Goal: Task Accomplishment & Management: Complete application form

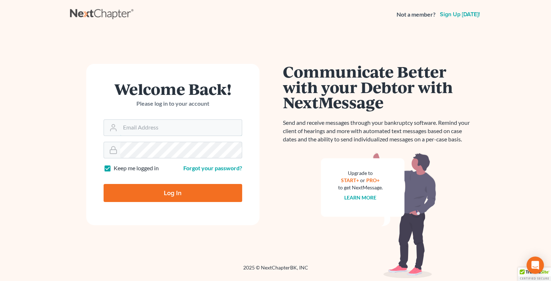
type input "jtrunkett@trunkettlaw.com"
click at [183, 189] on input "Log In" at bounding box center [173, 193] width 139 height 18
type input "Thinking..."
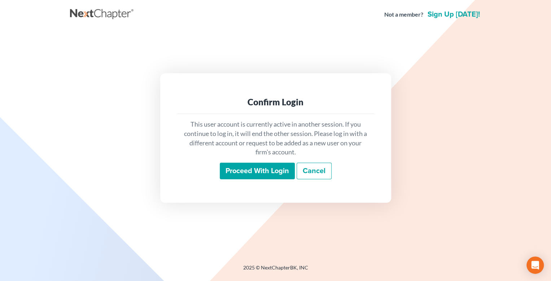
click at [262, 173] on input "Proceed with login" at bounding box center [257, 171] width 75 height 17
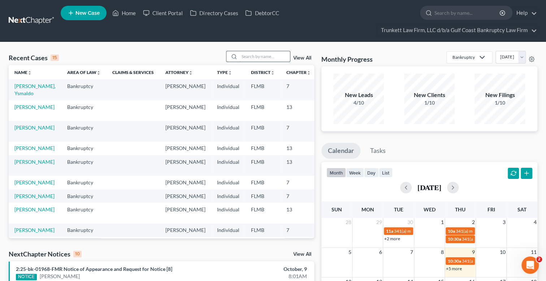
click at [257, 52] on input "search" at bounding box center [264, 56] width 51 height 10
type input "king"
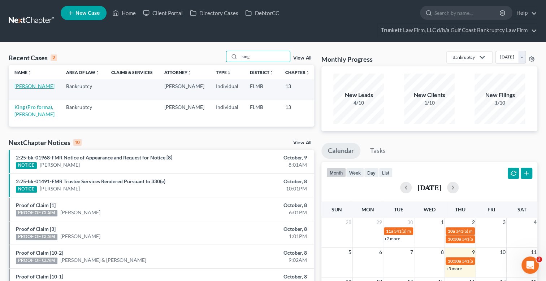
click at [19, 87] on link "[PERSON_NAME]" at bounding box center [34, 86] width 40 height 6
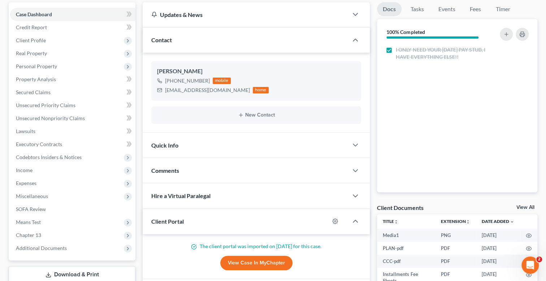
scroll to position [2505, 0]
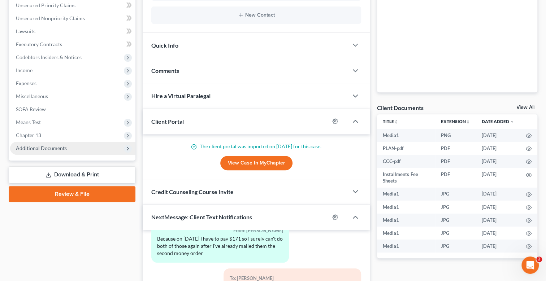
click at [61, 148] on span "Additional Documents" at bounding box center [41, 148] width 51 height 6
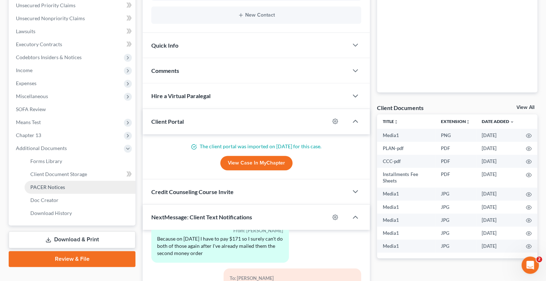
click at [61, 186] on span "PACER Notices" at bounding box center [47, 187] width 35 height 6
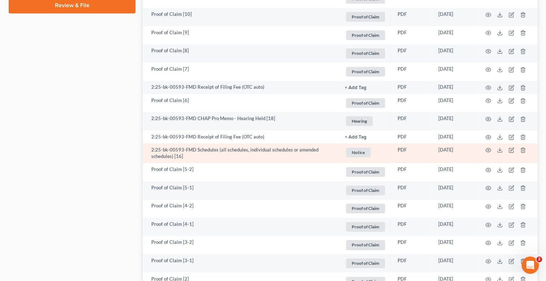
scroll to position [433, 0]
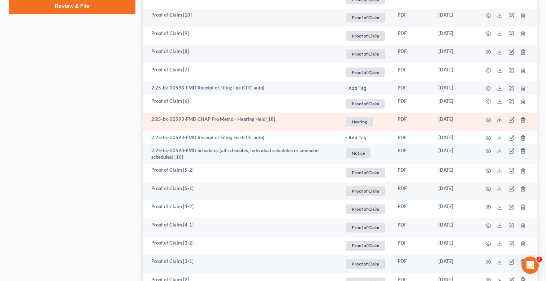
click at [498, 119] on polyline at bounding box center [499, 119] width 3 height 1
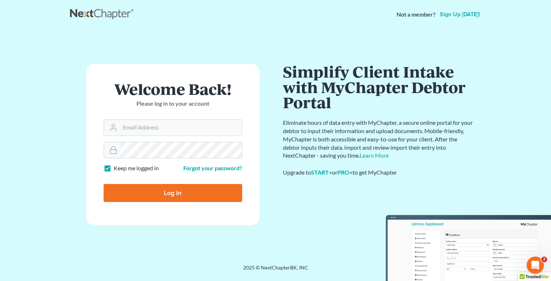
type input "[EMAIL_ADDRESS][DOMAIN_NAME]"
click at [182, 189] on input "Log In" at bounding box center [173, 193] width 139 height 18
type input "Thinking..."
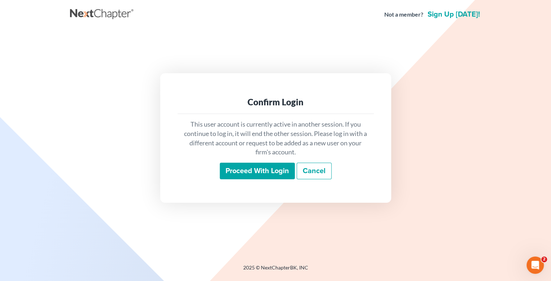
click at [266, 170] on input "Proceed with login" at bounding box center [257, 171] width 75 height 17
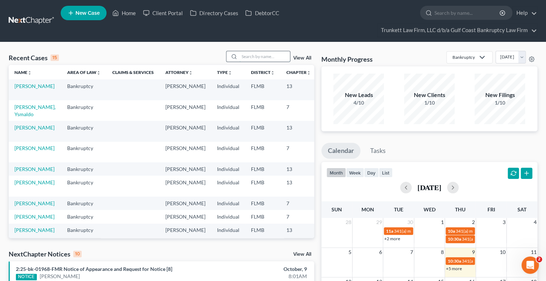
click at [254, 56] on input "search" at bounding box center [264, 56] width 51 height 10
type input "rihl"
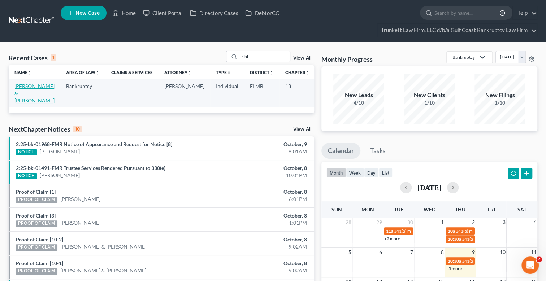
click at [25, 90] on link "Rihl, Eugene & Alba" at bounding box center [34, 93] width 40 height 21
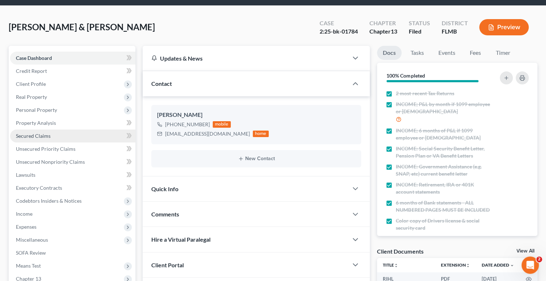
scroll to position [36, 0]
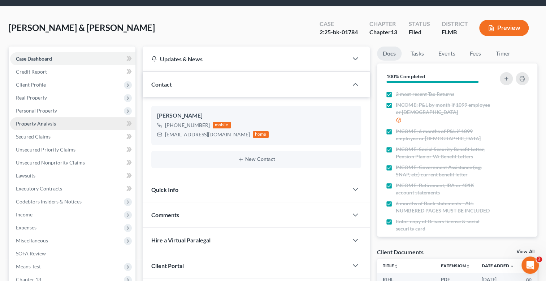
click at [47, 122] on span "Property Analysis" at bounding box center [36, 124] width 40 height 6
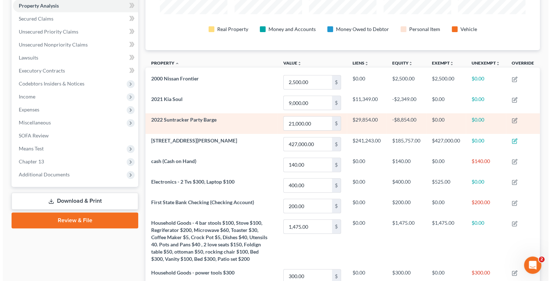
scroll to position [166, 0]
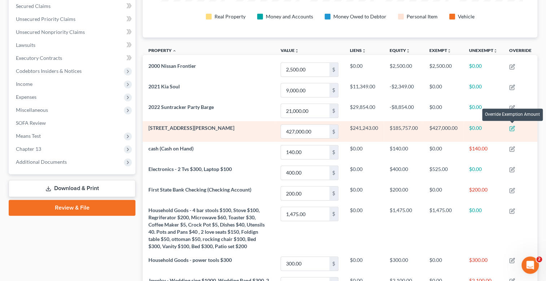
click at [513, 127] on icon "button" at bounding box center [512, 129] width 6 height 6
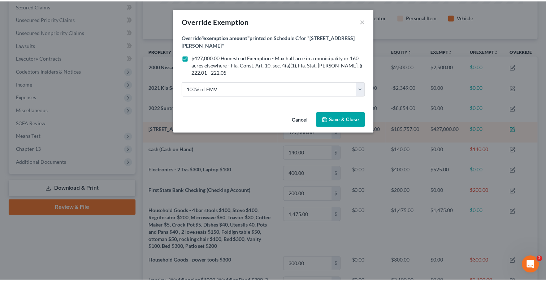
scroll to position [122, 398]
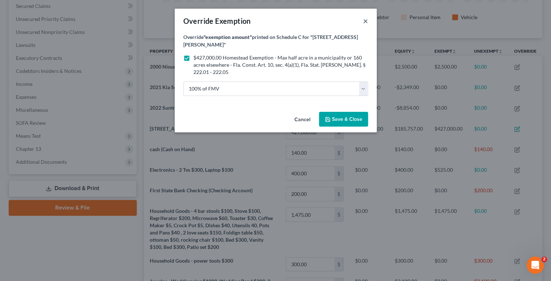
click at [365, 19] on button "×" at bounding box center [365, 21] width 5 height 9
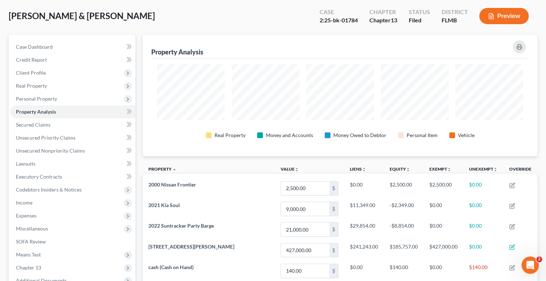
scroll to position [0, 0]
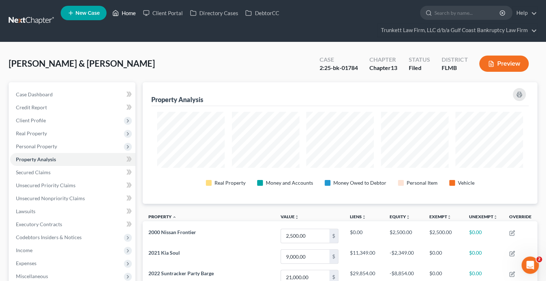
click at [128, 9] on link "Home" at bounding box center [124, 12] width 31 height 13
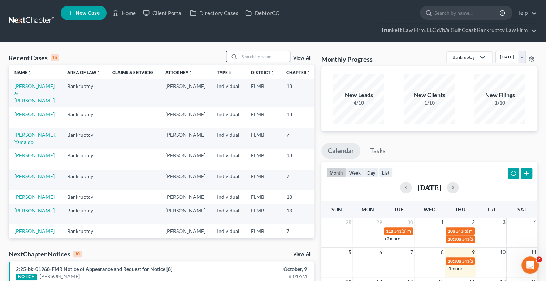
click at [258, 57] on input "search" at bounding box center [264, 56] width 51 height 10
type input "cruz"
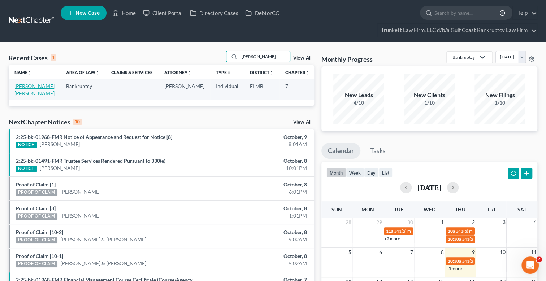
click at [21, 86] on link "Cruz Martiarena, Juan" at bounding box center [34, 89] width 40 height 13
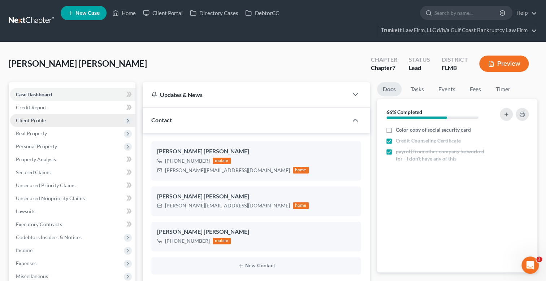
click at [40, 119] on span "Client Profile" at bounding box center [31, 120] width 30 height 6
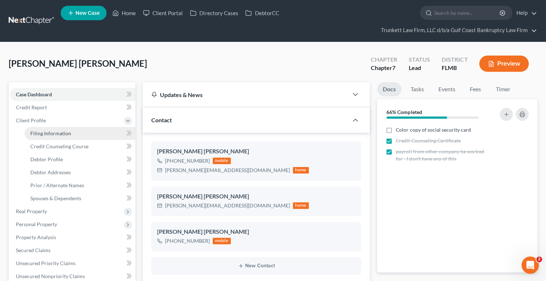
click at [63, 132] on span "Filing Information" at bounding box center [50, 133] width 41 height 6
select select "1"
select select "0"
select select "9"
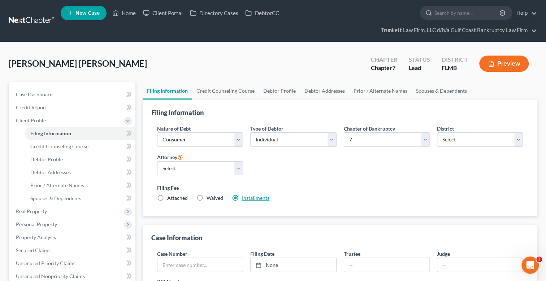
click at [257, 196] on link "Installments" at bounding box center [255, 198] width 27 height 6
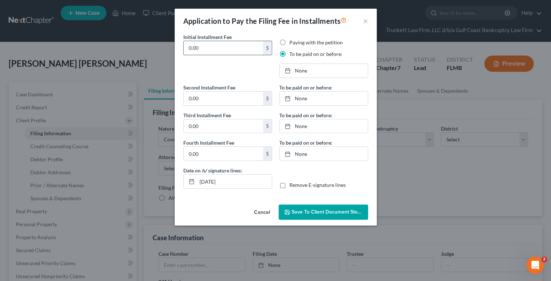
click at [209, 46] on input "0.00" at bounding box center [223, 48] width 79 height 14
type input "0"
type input "100"
type input "10/9/2025"
click at [301, 70] on link "10/9/2025" at bounding box center [324, 71] width 88 height 14
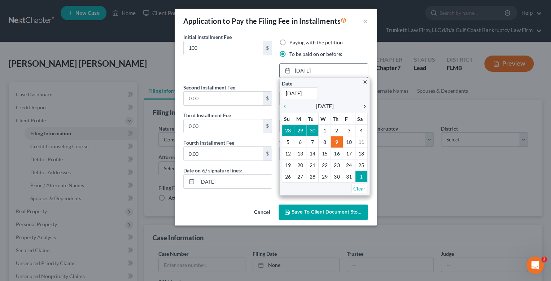
click at [365, 105] on icon "chevron_right" at bounding box center [362, 107] width 9 height 6
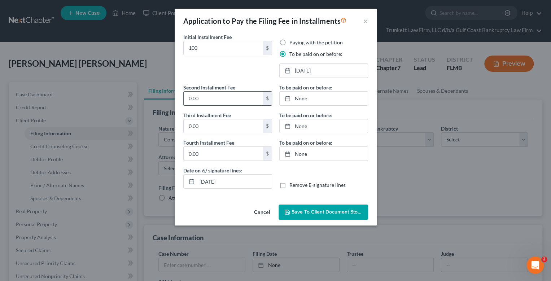
click at [199, 96] on input "0.00" at bounding box center [223, 99] width 79 height 14
type input "100"
type input "10/9/2025"
click at [306, 100] on link "None" at bounding box center [324, 99] width 88 height 14
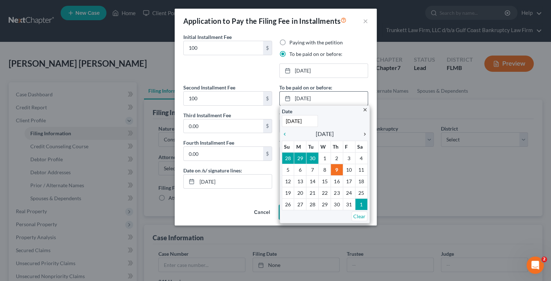
click at [365, 136] on div "chevron_right" at bounding box center [362, 133] width 9 height 7
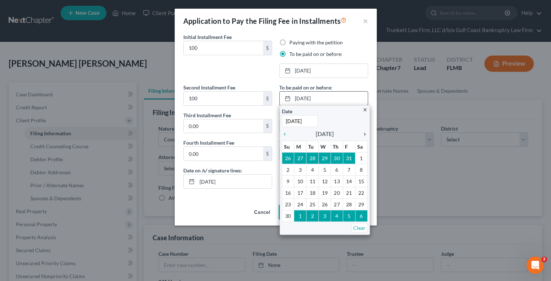
click at [365, 134] on icon "chevron_right" at bounding box center [362, 134] width 9 height 6
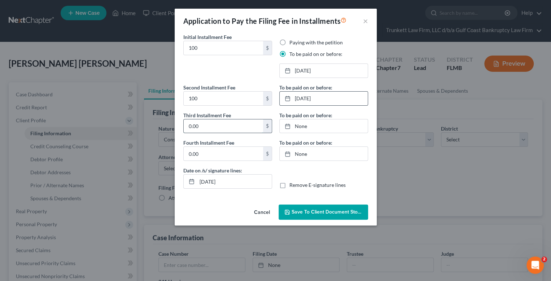
click at [212, 127] on input "0.00" at bounding box center [223, 126] width 79 height 14
type input "138"
click at [303, 127] on link "10/9/2025" at bounding box center [324, 126] width 88 height 14
type input "10/9/2025"
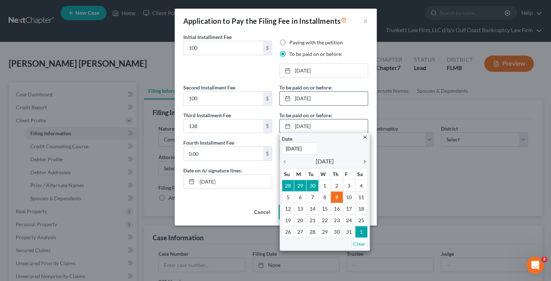
click at [363, 161] on icon "chevron_right" at bounding box center [362, 162] width 9 height 6
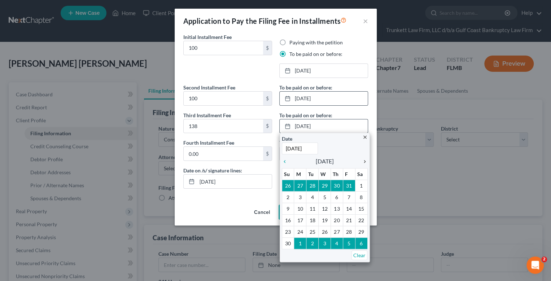
click at [363, 161] on icon "chevron_right" at bounding box center [362, 162] width 9 height 6
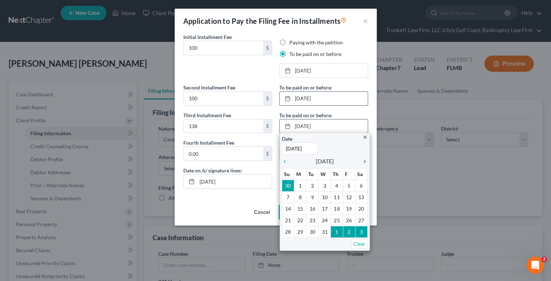
click at [363, 161] on icon "chevron_right" at bounding box center [362, 162] width 9 height 6
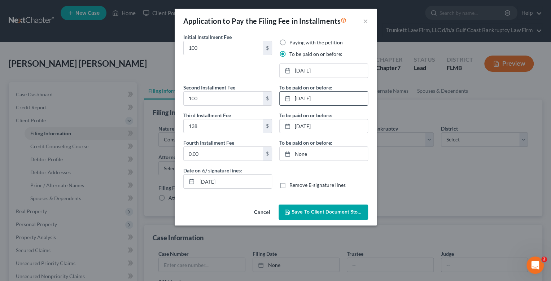
click at [325, 213] on span "Save to Client Document Storage" at bounding box center [330, 212] width 77 height 6
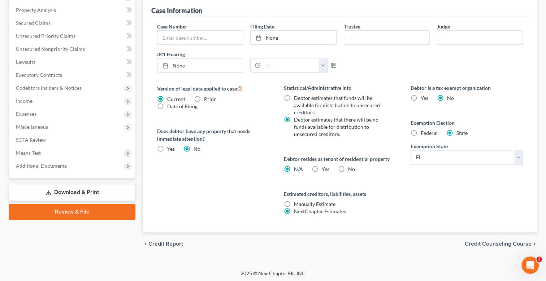
scroll to position [228, 0]
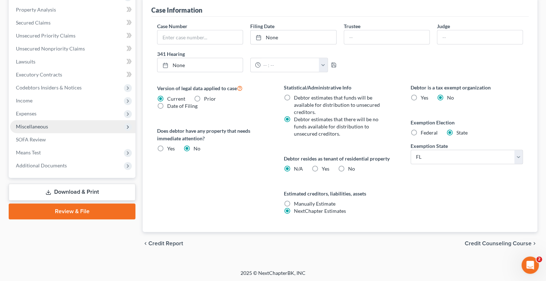
click at [39, 125] on span "Miscellaneous" at bounding box center [32, 126] width 32 height 6
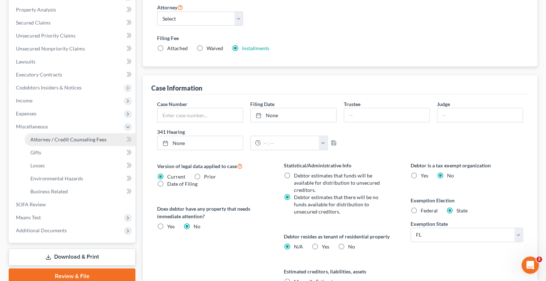
click at [65, 138] on span "Attorney / Credit Counseling Fees" at bounding box center [68, 139] width 76 height 6
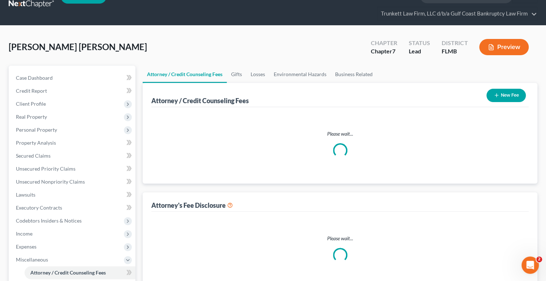
scroll to position [0, 0]
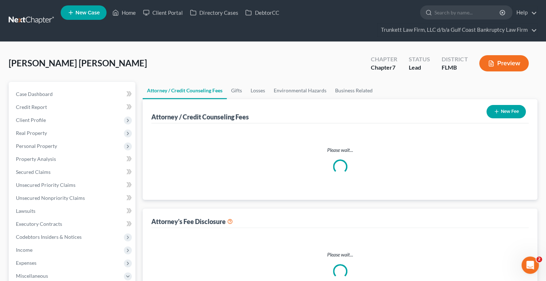
select select "0"
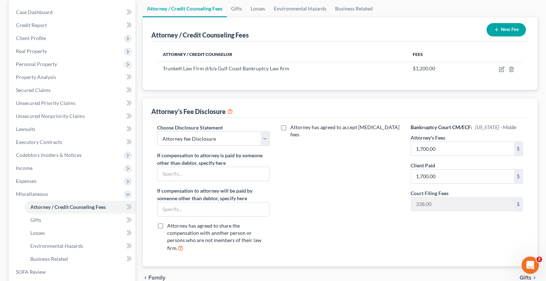
scroll to position [36, 0]
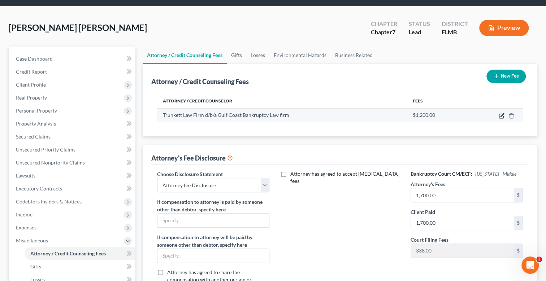
click at [501, 114] on icon "button" at bounding box center [501, 114] width 3 height 3
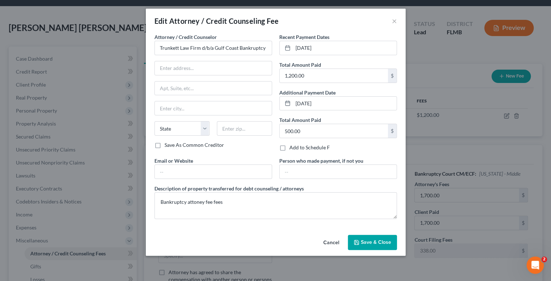
click at [378, 239] on span "Save & Close" at bounding box center [376, 242] width 30 height 6
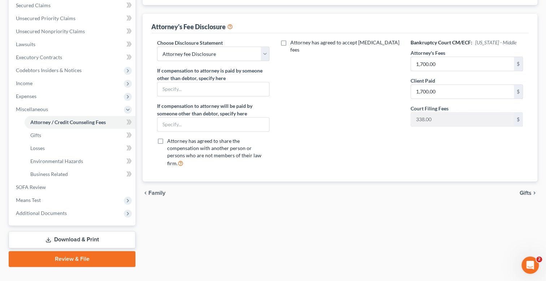
scroll to position [179, 0]
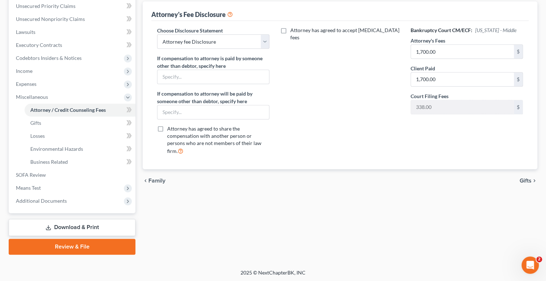
click at [82, 225] on link "Download & Print" at bounding box center [72, 227] width 127 height 17
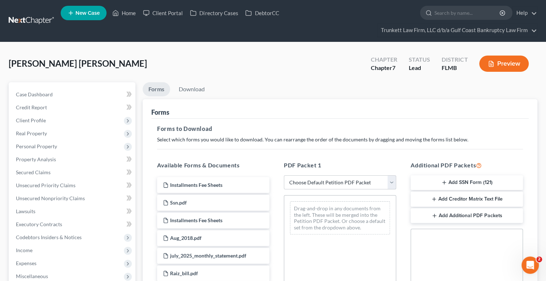
click at [305, 184] on select "Choose Default Petition PDF Packet Complete Bankruptcy Petition (all forms and …" at bounding box center [340, 182] width 112 height 14
select select "0"
click at [284, 175] on select "Choose Default Petition PDF Packet Complete Bankruptcy Petition (all forms and …" at bounding box center [340, 182] width 112 height 14
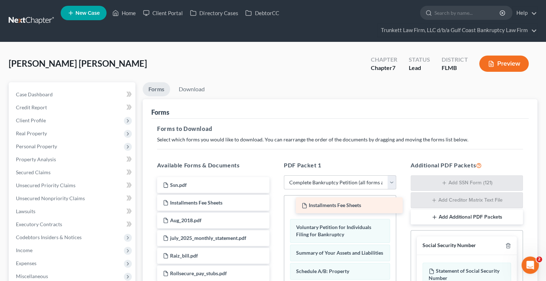
drag, startPoint x: 220, startPoint y: 186, endPoint x: 355, endPoint y: 206, distance: 136.6
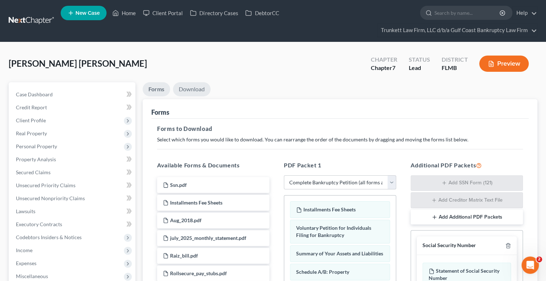
click at [194, 86] on link "Download" at bounding box center [192, 89] width 38 height 14
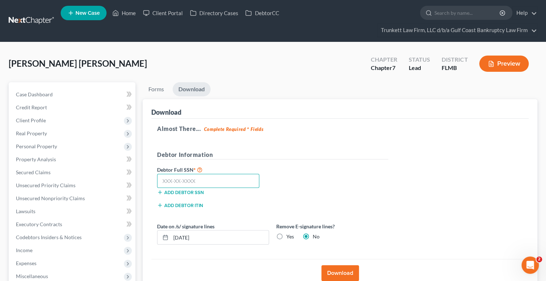
click at [195, 183] on input "text" at bounding box center [208, 181] width 102 height 14
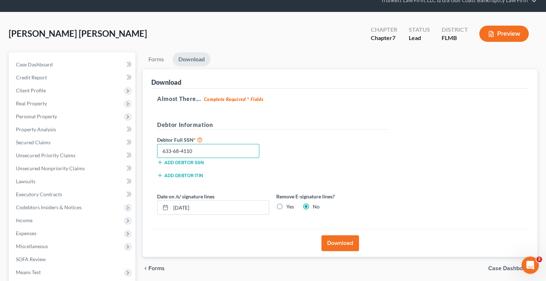
scroll to position [72, 0]
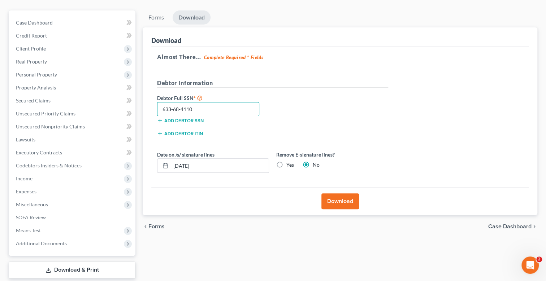
type input "633-68-4110"
click at [286, 162] on label "Yes" at bounding box center [290, 164] width 8 height 7
click at [289, 162] on input "Yes" at bounding box center [291, 163] width 5 height 5
radio input "true"
radio input "false"
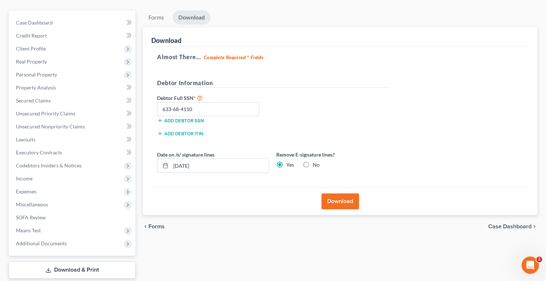
click at [344, 199] on button "Download" at bounding box center [340, 201] width 38 height 16
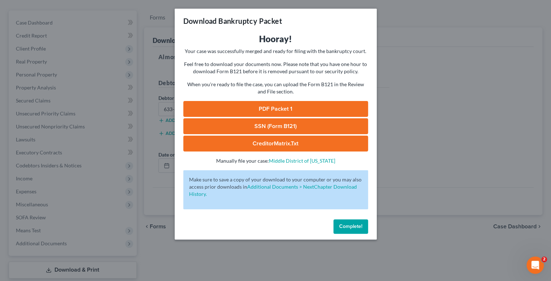
click at [269, 126] on link "SSN (Form B121)" at bounding box center [275, 126] width 185 height 16
click at [276, 107] on link "PDF Packet 1" at bounding box center [275, 109] width 185 height 16
click at [348, 223] on span "Complete!" at bounding box center [350, 226] width 23 height 6
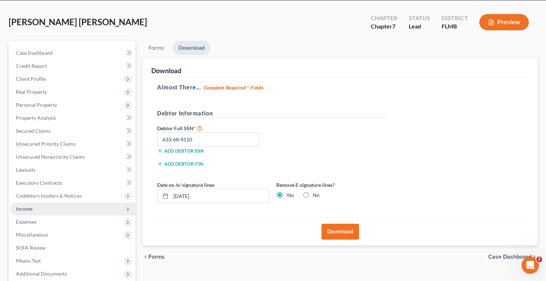
scroll to position [0, 0]
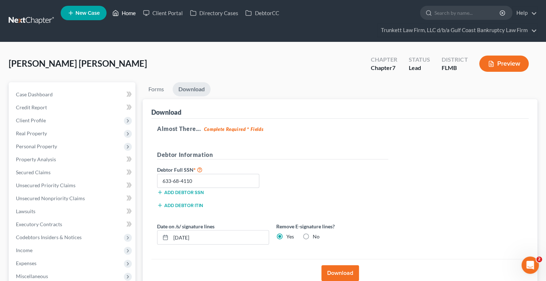
click at [127, 13] on link "Home" at bounding box center [124, 12] width 31 height 13
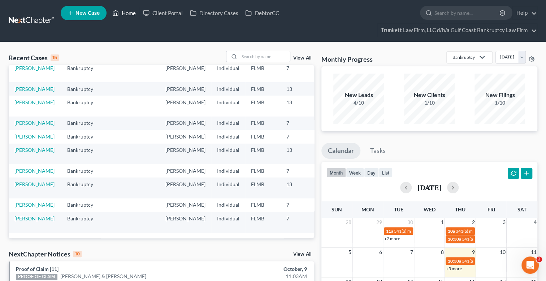
scroll to position [69, 0]
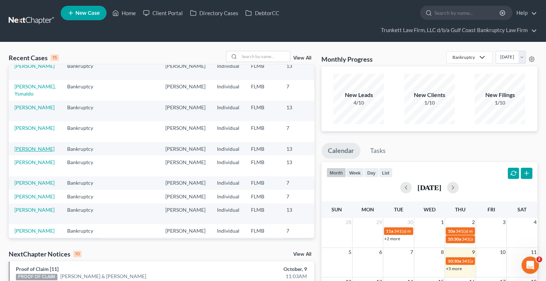
click at [23, 152] on link "[PERSON_NAME]" at bounding box center [34, 149] width 40 height 6
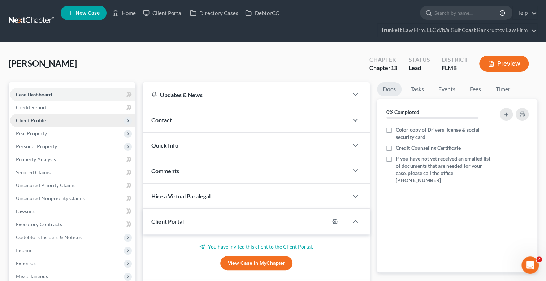
click at [38, 120] on span "Client Profile" at bounding box center [31, 120] width 30 height 6
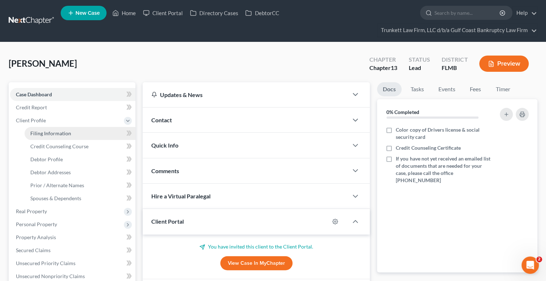
click at [61, 132] on span "Filing Information" at bounding box center [50, 133] width 41 height 6
select select "1"
select select "0"
select select "3"
select select "15"
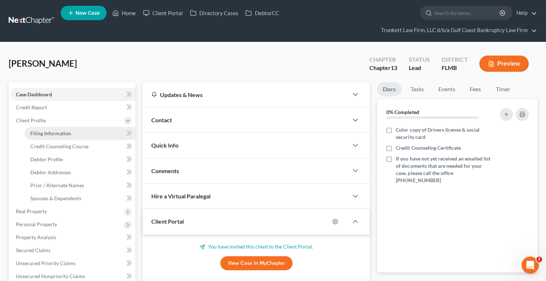
select select "0"
select select "9"
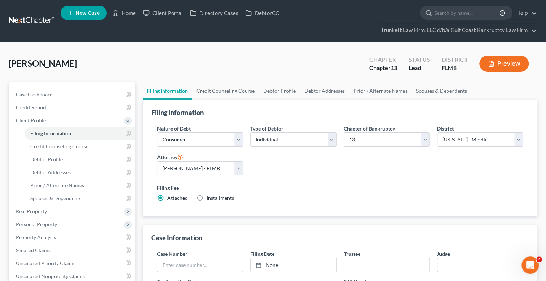
click at [226, 198] on span "Installments" at bounding box center [219, 198] width 27 height 6
click at [214, 198] on input "Installments Installments" at bounding box center [211, 197] width 5 height 5
radio input "true"
radio input "false"
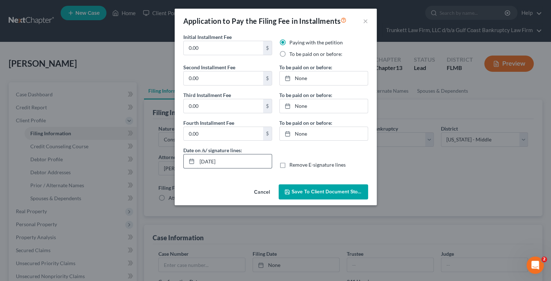
click at [208, 161] on input "10/09/2025" at bounding box center [234, 161] width 75 height 14
click at [215, 47] on input "0.00" at bounding box center [223, 48] width 79 height 14
drag, startPoint x: 208, startPoint y: 162, endPoint x: 213, endPoint y: 165, distance: 6.6
click at [208, 162] on input "10/09/2025" at bounding box center [234, 161] width 75 height 14
type input "10/10/2025"
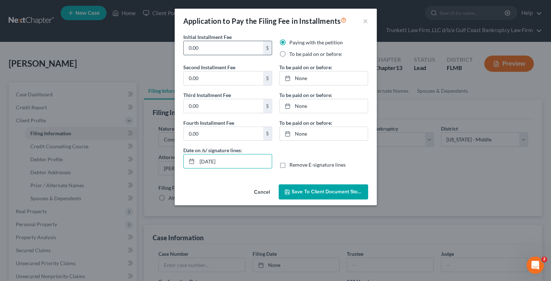
click at [210, 48] on input "0.00" at bounding box center [223, 48] width 79 height 14
drag, startPoint x: 166, startPoint y: 48, endPoint x: 158, endPoint y: 48, distance: 7.6
click at [158, 48] on div "Application to Pay the Filing Fee in Installments × Initial Installment Fee 0.0…" at bounding box center [275, 140] width 551 height 281
type input "100"
click at [289, 52] on label "To be paid on or before:" at bounding box center [315, 54] width 53 height 7
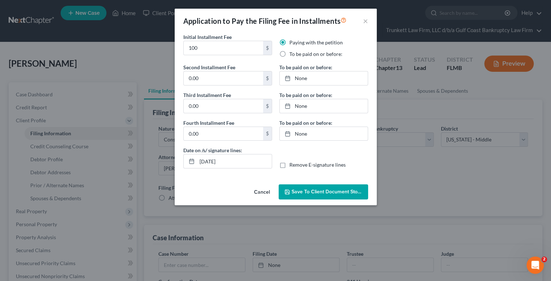
click at [292, 52] on input "To be paid on or before:" at bounding box center [294, 53] width 5 height 5
radio input "true"
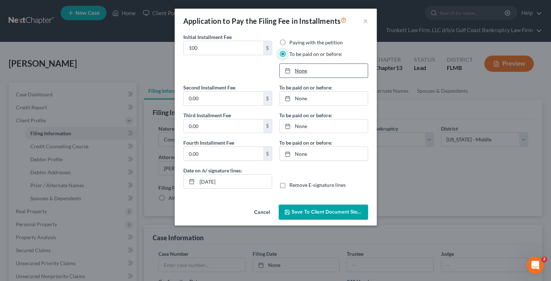
type input "10/9/2025"
click at [300, 70] on link "None" at bounding box center [324, 71] width 88 height 14
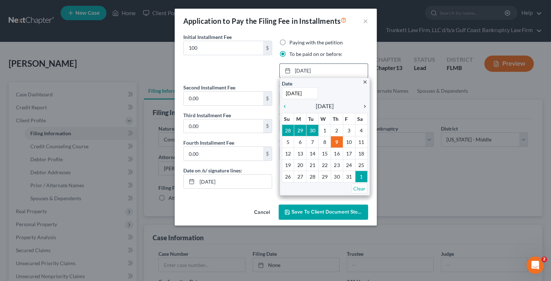
click at [365, 104] on icon "chevron_right" at bounding box center [362, 107] width 9 height 6
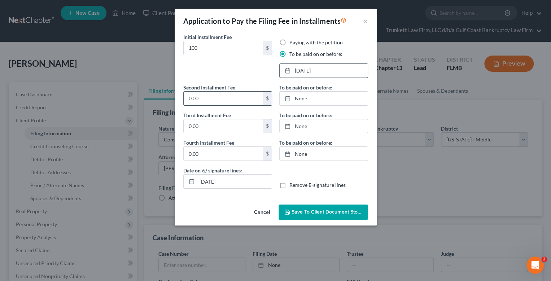
click at [227, 104] on input "0.00" at bounding box center [223, 99] width 79 height 14
type input "100"
type input "10/9/2025"
drag, startPoint x: 303, startPoint y: 97, endPoint x: 311, endPoint y: 104, distance: 11.0
click at [303, 97] on link "None" at bounding box center [324, 99] width 88 height 14
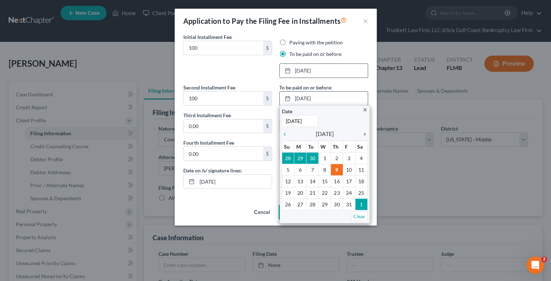
click at [364, 135] on icon "chevron_right" at bounding box center [362, 134] width 9 height 6
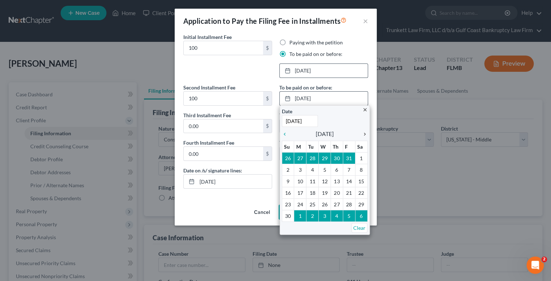
click at [364, 135] on icon "chevron_right" at bounding box center [362, 134] width 9 height 6
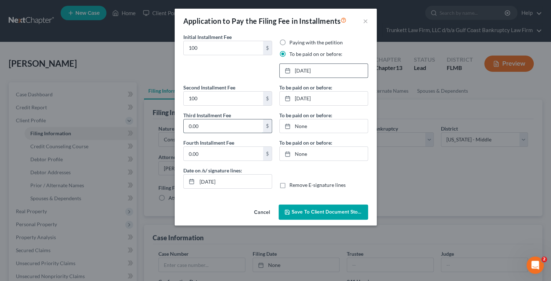
click at [214, 127] on input "0.00" at bounding box center [223, 126] width 79 height 14
type input "113"
click at [301, 125] on link "None" at bounding box center [324, 126] width 88 height 14
type input "10/9/2025"
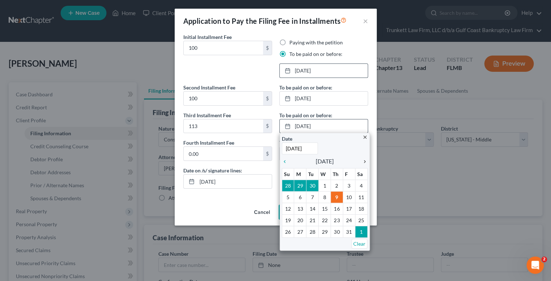
click at [364, 161] on icon "chevron_right" at bounding box center [362, 162] width 9 height 6
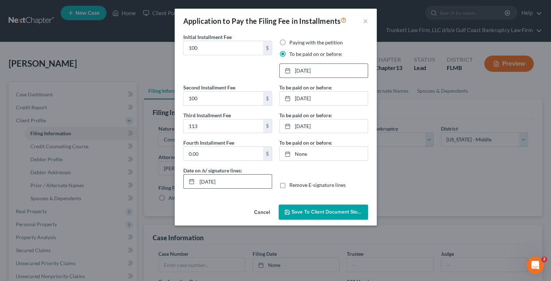
drag, startPoint x: 206, startPoint y: 183, endPoint x: 217, endPoint y: 189, distance: 12.8
click at [207, 183] on input "10/10/2025" at bounding box center [234, 182] width 75 height 14
click at [328, 210] on span "Save to Client Document Storage" at bounding box center [330, 212] width 77 height 6
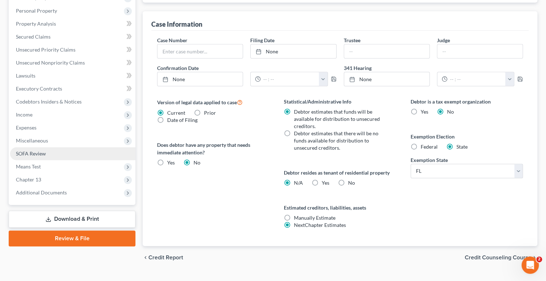
scroll to position [228, 0]
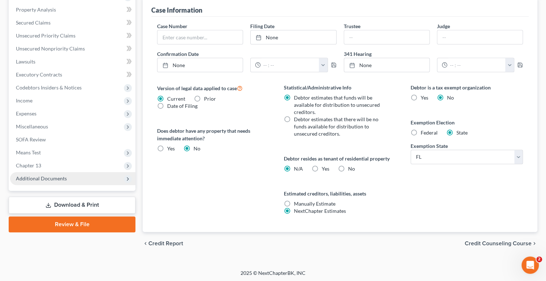
drag, startPoint x: 77, startPoint y: 204, endPoint x: 121, endPoint y: 203, distance: 44.0
click at [77, 204] on link "Download & Print" at bounding box center [72, 205] width 127 height 17
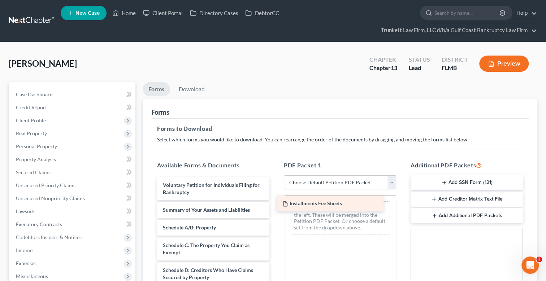
drag, startPoint x: 227, startPoint y: 182, endPoint x: 340, endPoint y: 200, distance: 114.8
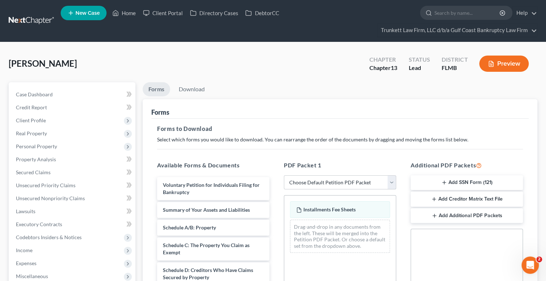
click at [316, 179] on select "Choose Default Petition PDF Packet Complete Bankruptcy Petition (all forms and …" at bounding box center [340, 182] width 112 height 14
select select "0"
click at [284, 175] on select "Choose Default Petition PDF Packet Complete Bankruptcy Petition (all forms and …" at bounding box center [340, 182] width 112 height 14
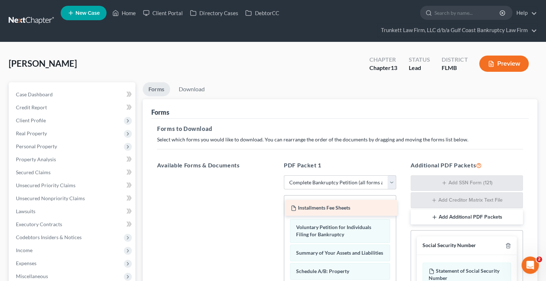
drag, startPoint x: 225, startPoint y: 184, endPoint x: 359, endPoint y: 210, distance: 136.8
click at [275, 175] on div "Installments Fee Sheets Installments Fee Sheets" at bounding box center [213, 175] width 124 height 0
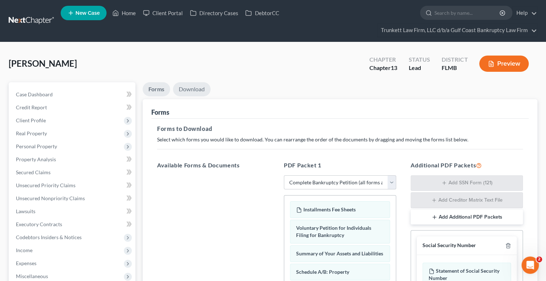
click at [193, 89] on link "Download" at bounding box center [192, 89] width 38 height 14
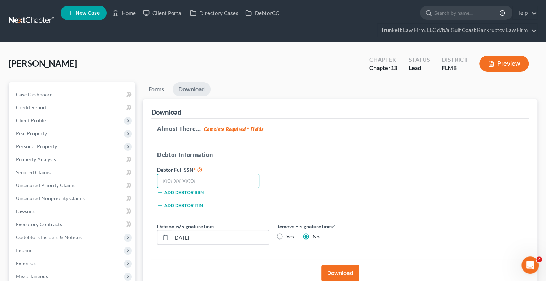
click at [189, 178] on input "text" at bounding box center [208, 181] width 102 height 14
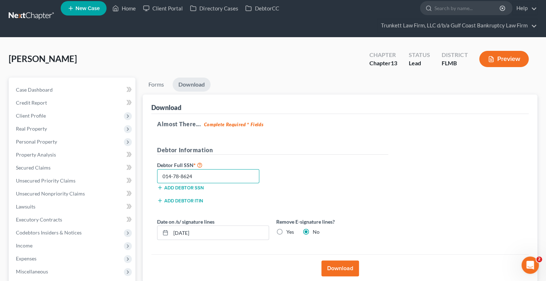
scroll to position [72, 0]
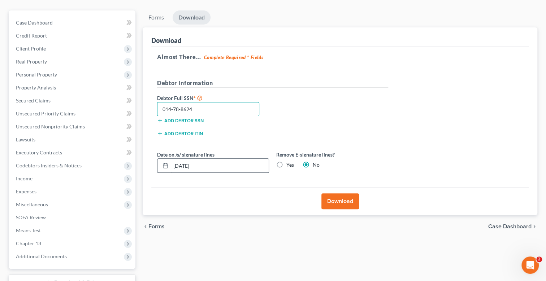
type input "014-78-8624"
click at [185, 165] on input "10/09/2025" at bounding box center [220, 166] width 98 height 14
type input "10/10/2025"
click at [286, 163] on label "Yes" at bounding box center [290, 164] width 8 height 7
click at [289, 163] on input "Yes" at bounding box center [291, 163] width 5 height 5
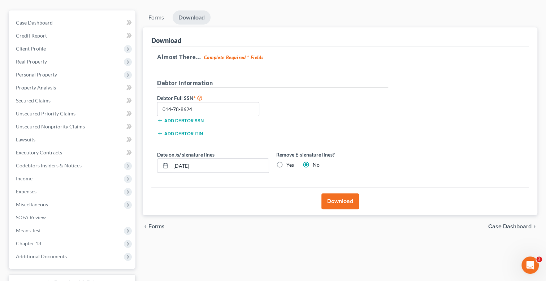
radio input "true"
radio input "false"
click at [345, 200] on button "Download" at bounding box center [340, 201] width 38 height 16
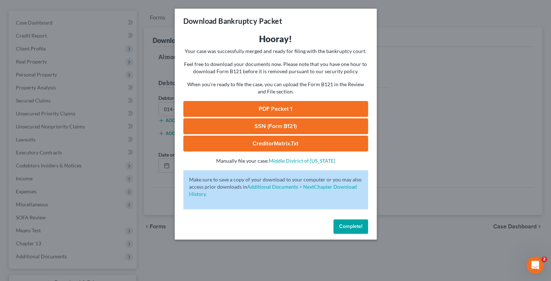
click at [282, 107] on link "PDF Packet 1" at bounding box center [275, 109] width 185 height 16
drag, startPoint x: 261, startPoint y: 124, endPoint x: 253, endPoint y: 124, distance: 8.3
click at [261, 124] on link "SSN (Form B121)" at bounding box center [275, 126] width 185 height 16
click at [349, 227] on span "Complete!" at bounding box center [350, 226] width 23 height 6
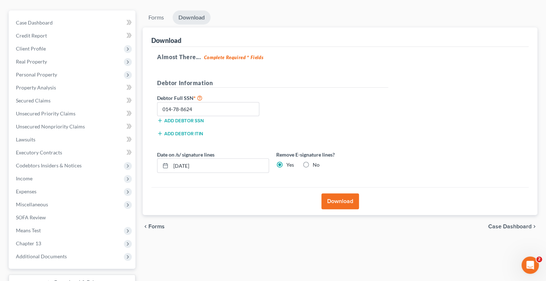
scroll to position [0, 0]
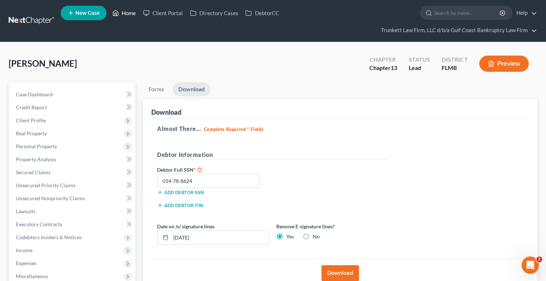
click at [130, 13] on link "Home" at bounding box center [124, 12] width 31 height 13
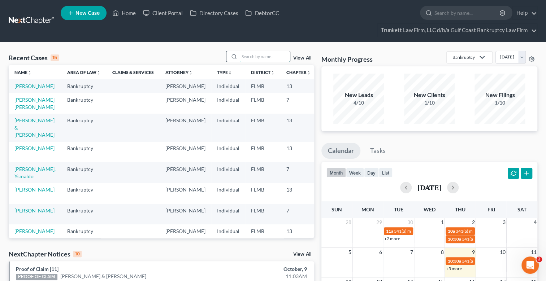
click at [256, 55] on input "search" at bounding box center [264, 56] width 51 height 10
type input "waddington"
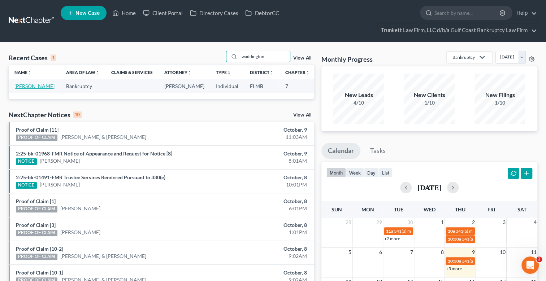
click at [25, 84] on link "Waddington, Mary" at bounding box center [34, 86] width 40 height 6
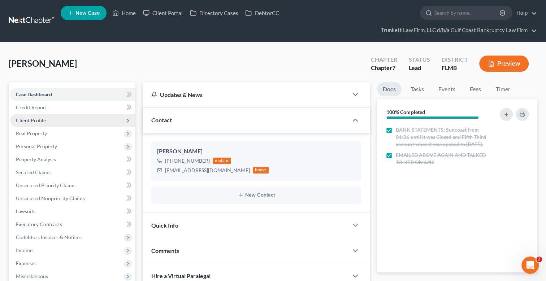
click at [40, 118] on span "Client Profile" at bounding box center [31, 120] width 30 height 6
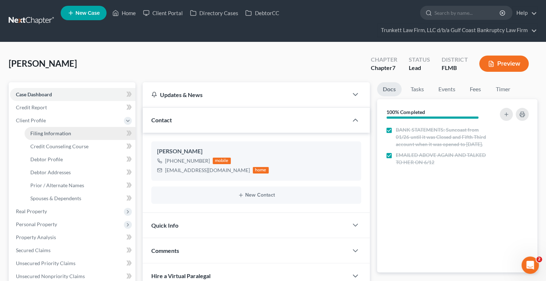
click at [60, 133] on span "Filing Information" at bounding box center [50, 133] width 41 height 6
select select "1"
select select "0"
select select "15"
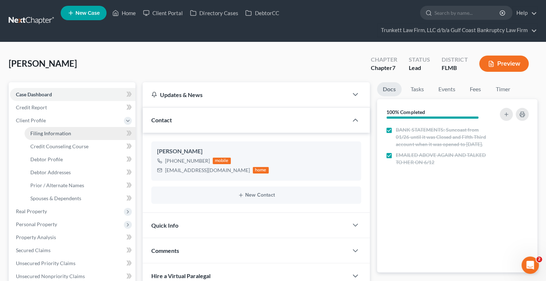
select select "0"
select select "9"
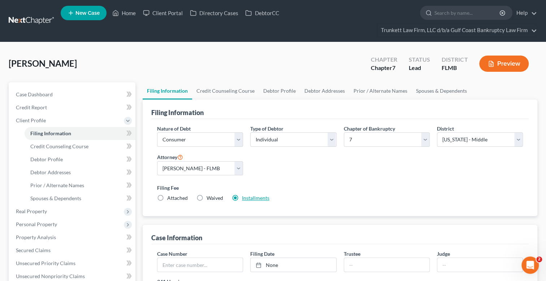
click at [251, 197] on link "Installments" at bounding box center [255, 198] width 27 height 6
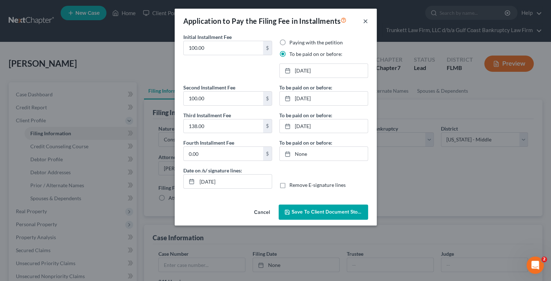
click at [365, 21] on button "×" at bounding box center [365, 21] width 5 height 9
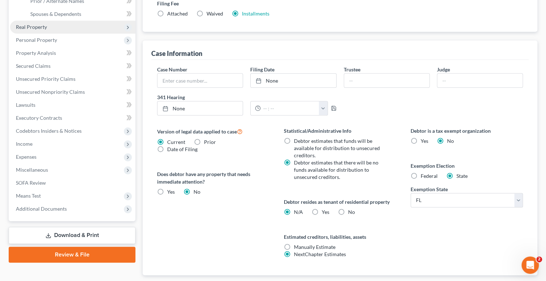
scroll to position [228, 0]
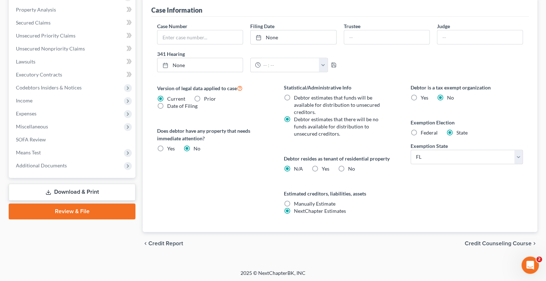
click at [73, 186] on link "Download & Print" at bounding box center [72, 192] width 127 height 17
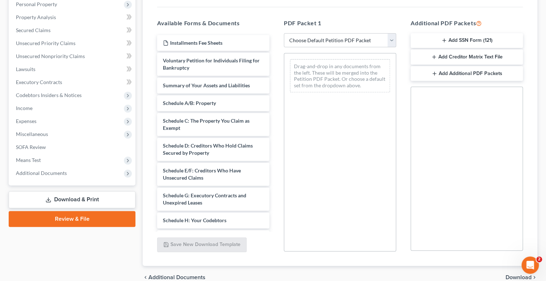
scroll to position [144, 0]
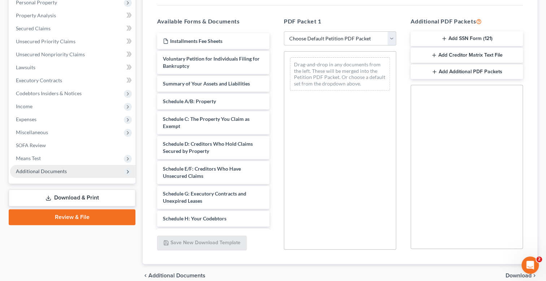
click at [52, 172] on span "Additional Documents" at bounding box center [41, 171] width 51 height 6
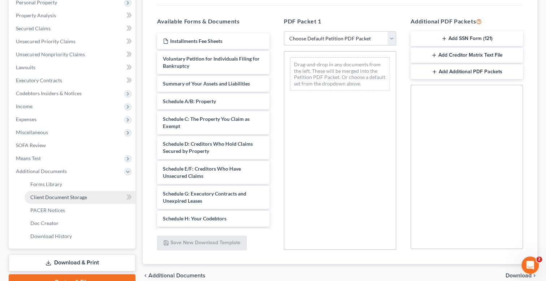
click at [67, 196] on span "Client Document Storage" at bounding box center [58, 197] width 57 height 6
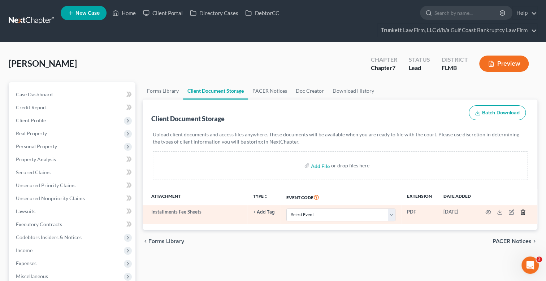
click at [522, 212] on line "button" at bounding box center [522, 212] width 0 height 1
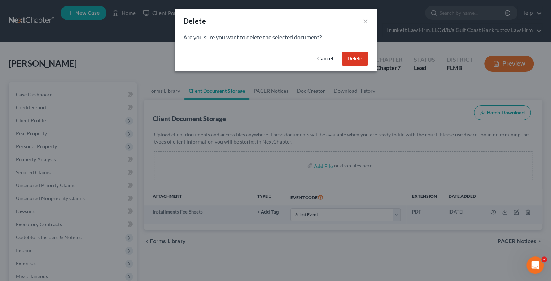
click at [347, 56] on button "Delete" at bounding box center [355, 59] width 26 height 14
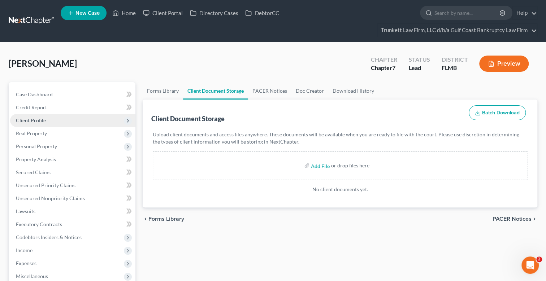
click at [40, 119] on span "Client Profile" at bounding box center [31, 120] width 30 height 6
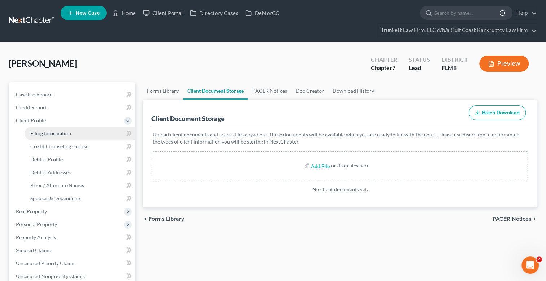
click at [57, 132] on span "Filing Information" at bounding box center [50, 133] width 41 height 6
select select "1"
select select "0"
select select "15"
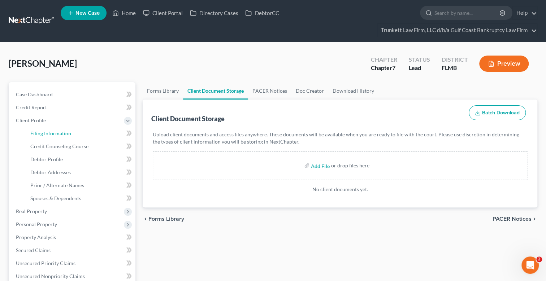
select select "0"
select select "9"
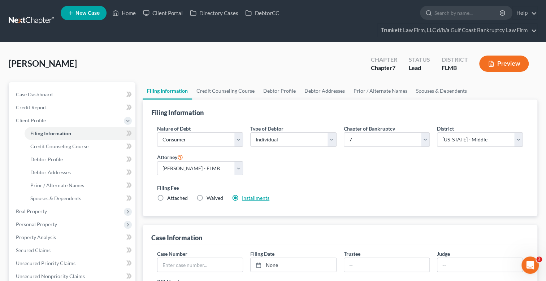
click at [253, 197] on link "Installments" at bounding box center [255, 198] width 27 height 6
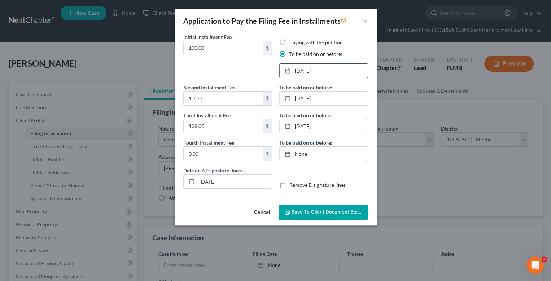
click at [312, 69] on link "10/25/2025" at bounding box center [324, 71] width 88 height 14
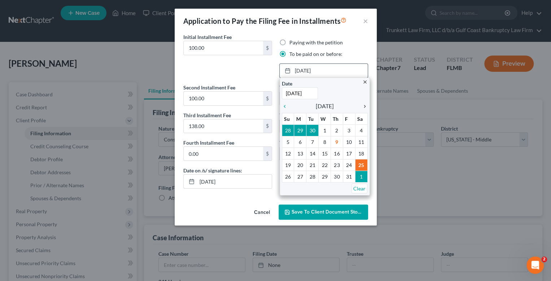
click at [364, 106] on icon "chevron_right" at bounding box center [362, 107] width 9 height 6
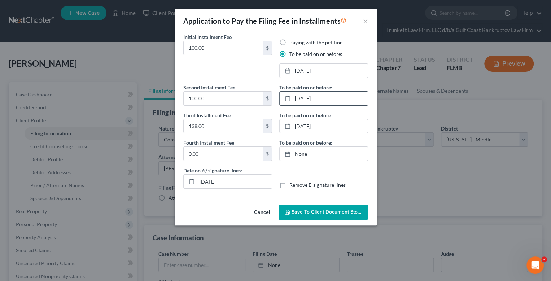
click at [310, 97] on link "11/29/2025" at bounding box center [324, 99] width 88 height 14
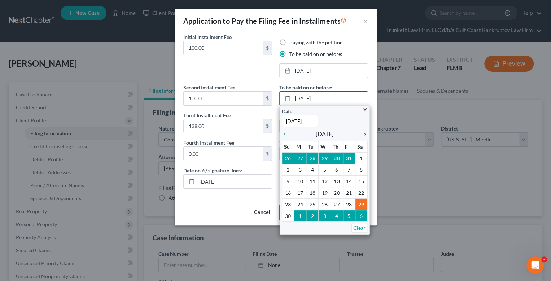
click at [363, 134] on icon "chevron_right" at bounding box center [362, 134] width 9 height 6
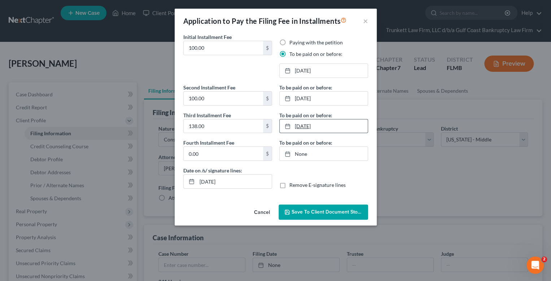
click at [298, 125] on link "12/27/2025" at bounding box center [324, 126] width 88 height 14
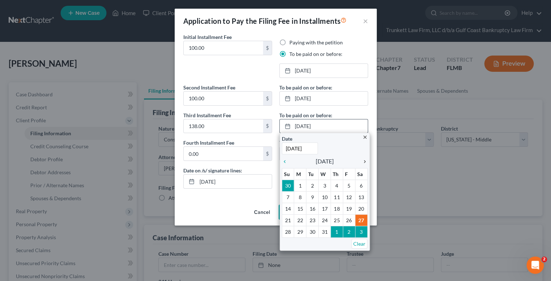
click at [362, 160] on icon "chevron_right" at bounding box center [362, 162] width 9 height 6
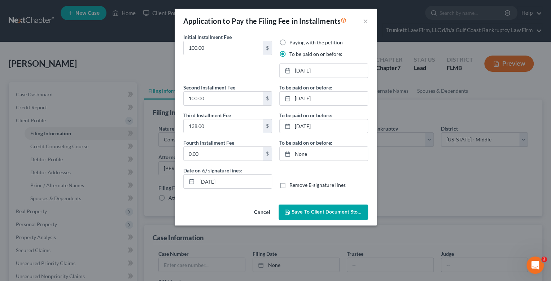
drag, startPoint x: 361, startPoint y: 228, endPoint x: 360, endPoint y: 224, distance: 4.0
click at [325, 210] on span "Save to Client Document Storage" at bounding box center [330, 212] width 77 height 6
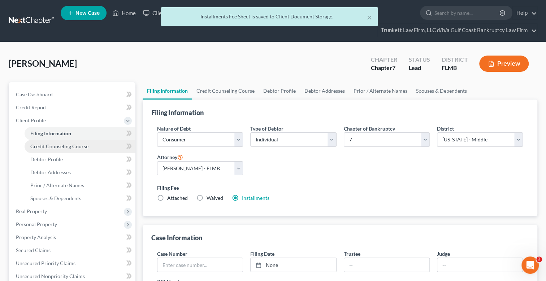
click at [71, 146] on span "Credit Counseling Course" at bounding box center [59, 146] width 58 height 6
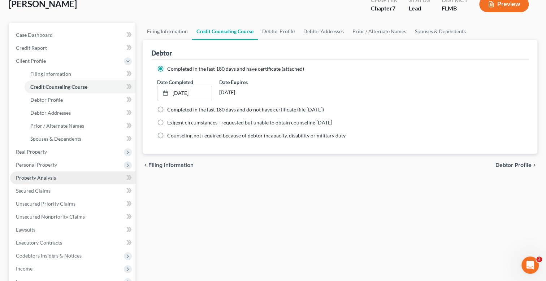
scroll to position [72, 0]
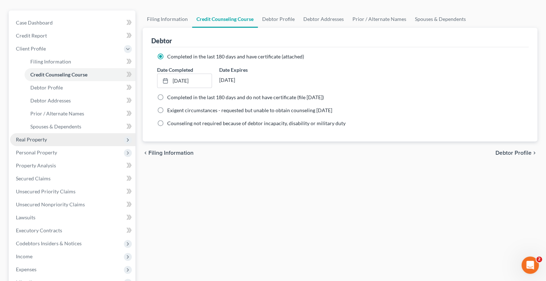
click at [44, 139] on span "Real Property" at bounding box center [31, 139] width 31 height 6
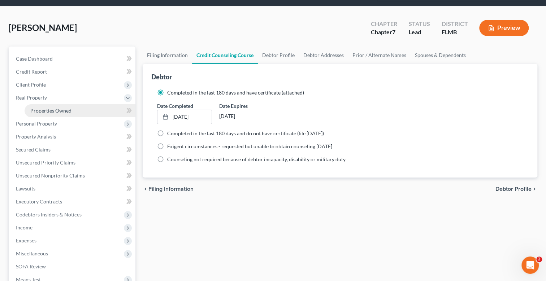
click at [65, 110] on span "Properties Owned" at bounding box center [50, 111] width 41 height 6
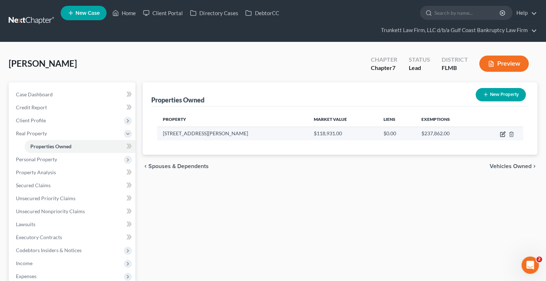
click at [502, 135] on icon "button" at bounding box center [503, 134] width 6 height 6
select select "9"
select select "0"
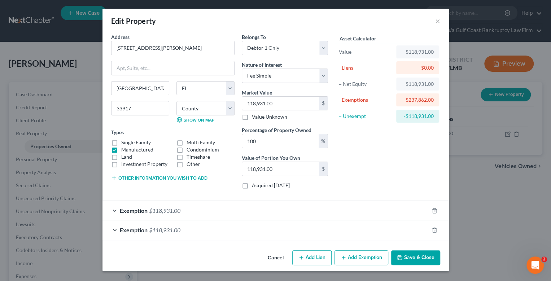
click at [433, 21] on div "Edit Property ×" at bounding box center [276, 21] width 347 height 25
click at [436, 22] on button "×" at bounding box center [437, 21] width 5 height 9
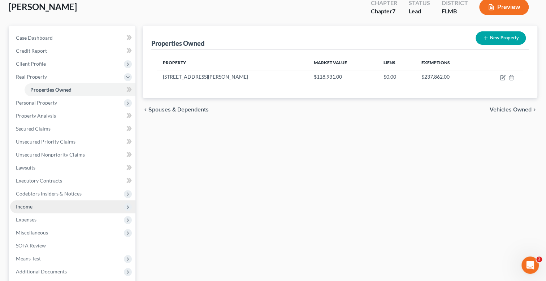
scroll to position [72, 0]
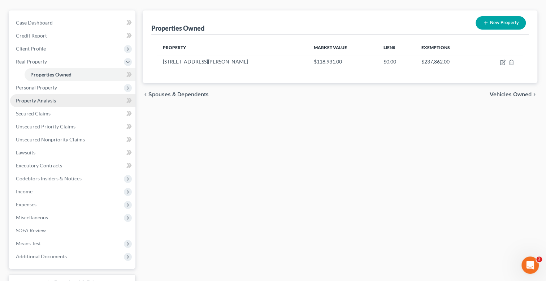
click at [40, 100] on span "Property Analysis" at bounding box center [36, 100] width 40 height 6
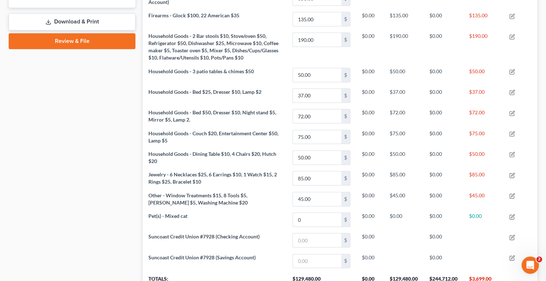
scroll to position [206, 0]
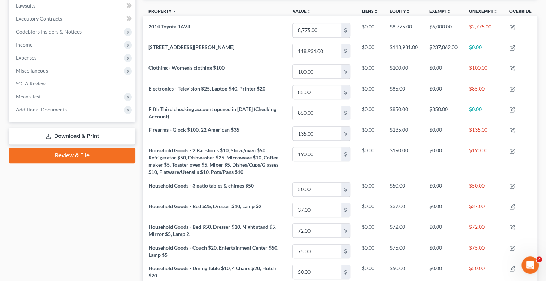
click at [84, 134] on link "Download & Print" at bounding box center [72, 136] width 127 height 17
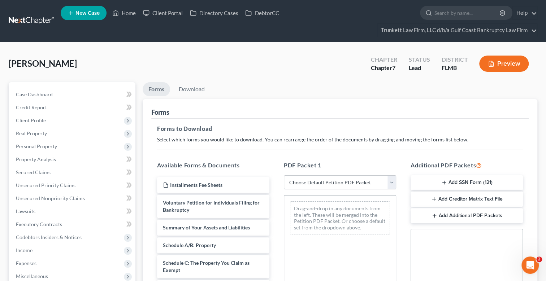
click at [300, 185] on select "Choose Default Petition PDF Packet Complete Bankruptcy Petition (all forms and …" at bounding box center [340, 182] width 112 height 14
select select "0"
click at [284, 175] on select "Choose Default Petition PDF Packet Complete Bankruptcy Petition (all forms and …" at bounding box center [340, 182] width 112 height 14
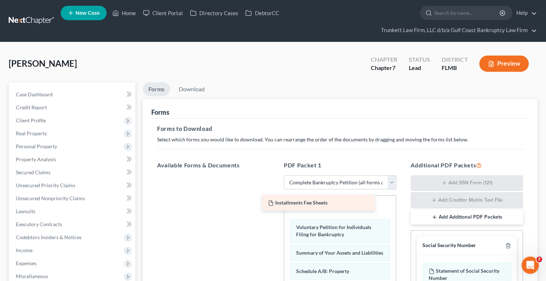
drag, startPoint x: 239, startPoint y: 186, endPoint x: 331, endPoint y: 201, distance: 93.8
click at [275, 175] on div "Installments Fee Sheets Installments Fee Sheets" at bounding box center [213, 175] width 124 height 0
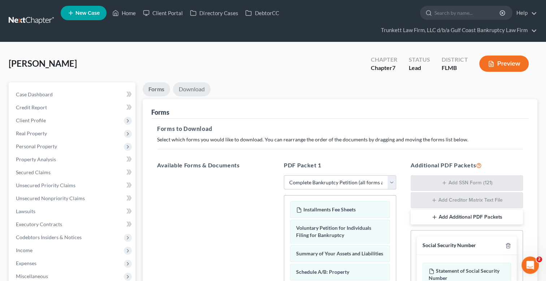
click at [196, 89] on link "Download" at bounding box center [192, 89] width 38 height 14
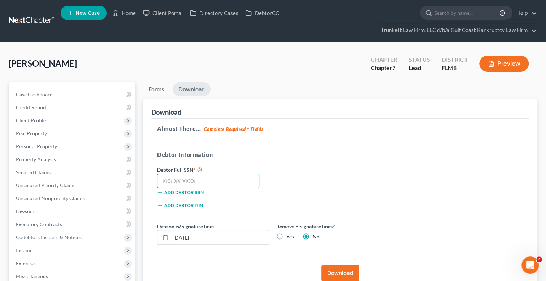
click at [177, 177] on input "text" at bounding box center [208, 181] width 102 height 14
click at [196, 183] on input "text" at bounding box center [208, 181] width 102 height 14
type input "286-40-9312"
click at [286, 235] on label "Yes" at bounding box center [290, 236] width 8 height 7
click at [289, 235] on input "Yes" at bounding box center [291, 235] width 5 height 5
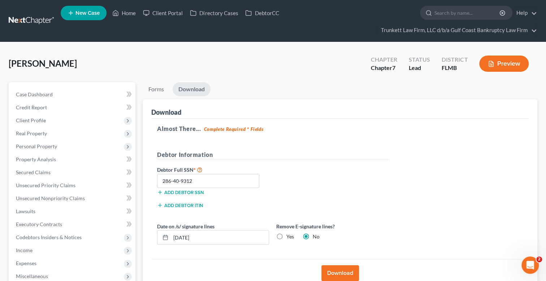
radio input "true"
radio input "false"
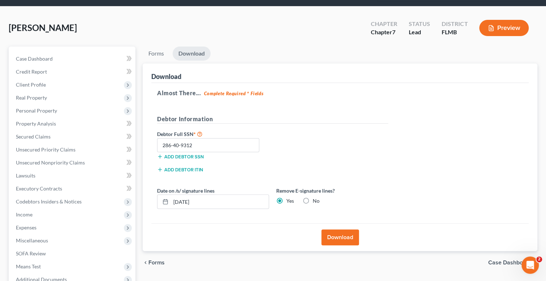
scroll to position [36, 0]
click at [343, 236] on button "Download" at bounding box center [340, 238] width 38 height 16
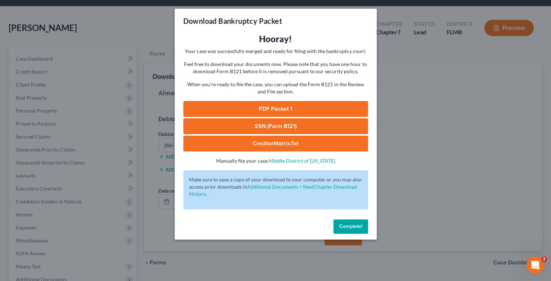
click at [266, 125] on link "SSN (Form B121)" at bounding box center [275, 126] width 185 height 16
click at [294, 109] on link "PDF Packet 1" at bounding box center [275, 109] width 185 height 16
click at [352, 226] on span "Complete!" at bounding box center [350, 226] width 23 height 6
